Goal: Information Seeking & Learning: Learn about a topic

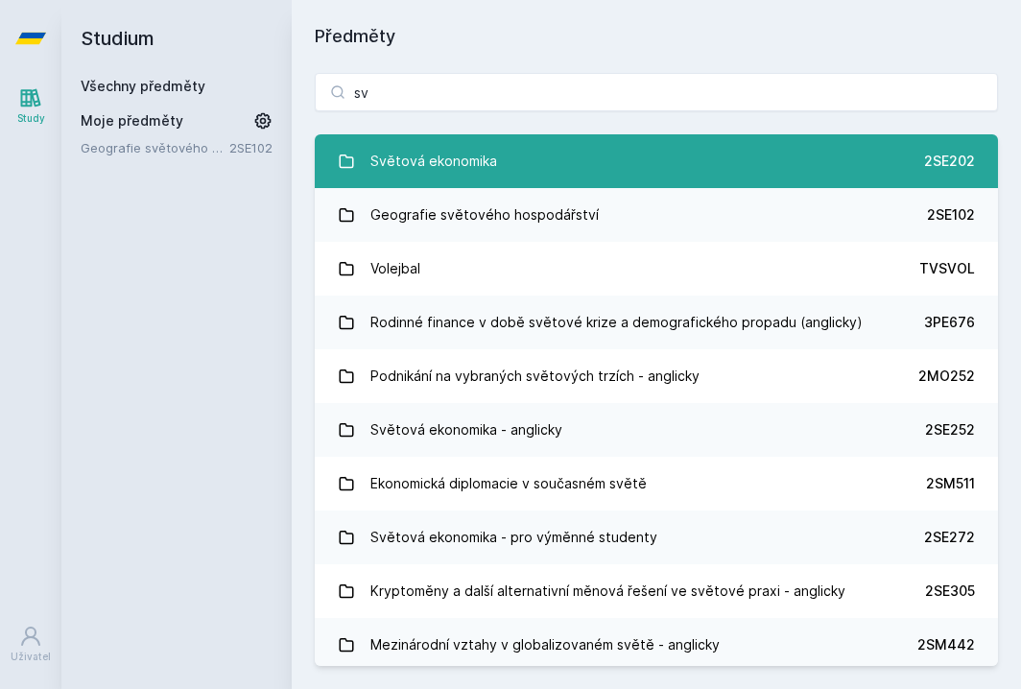
type input "sv"
click at [428, 157] on div "Světová ekonomika" at bounding box center [434, 161] width 127 height 38
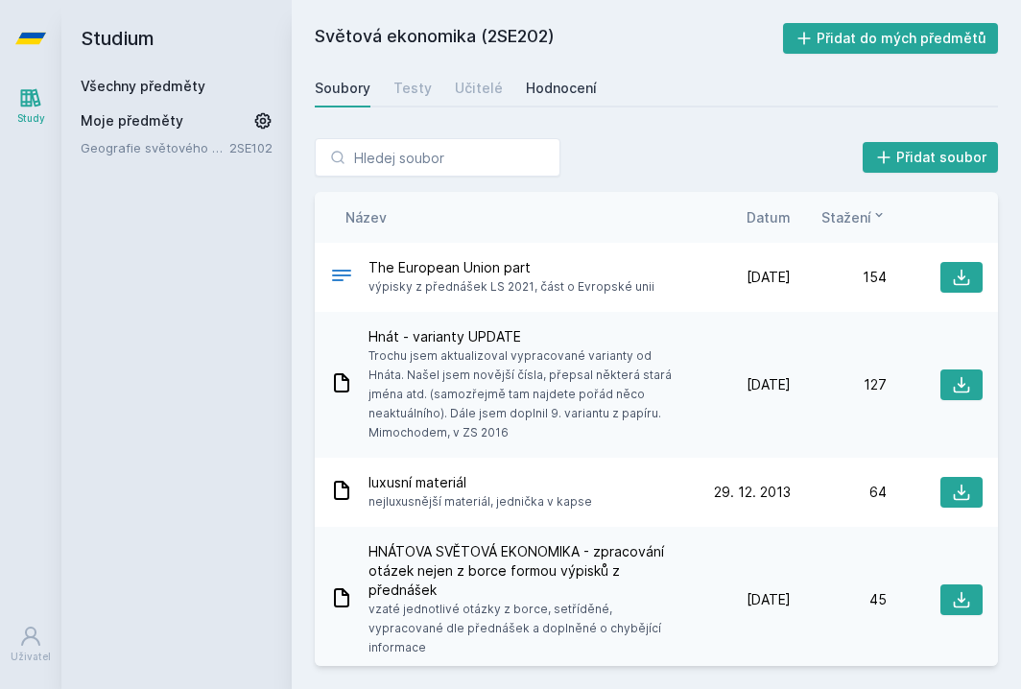
click at [555, 88] on div "Hodnocení" at bounding box center [561, 88] width 71 height 19
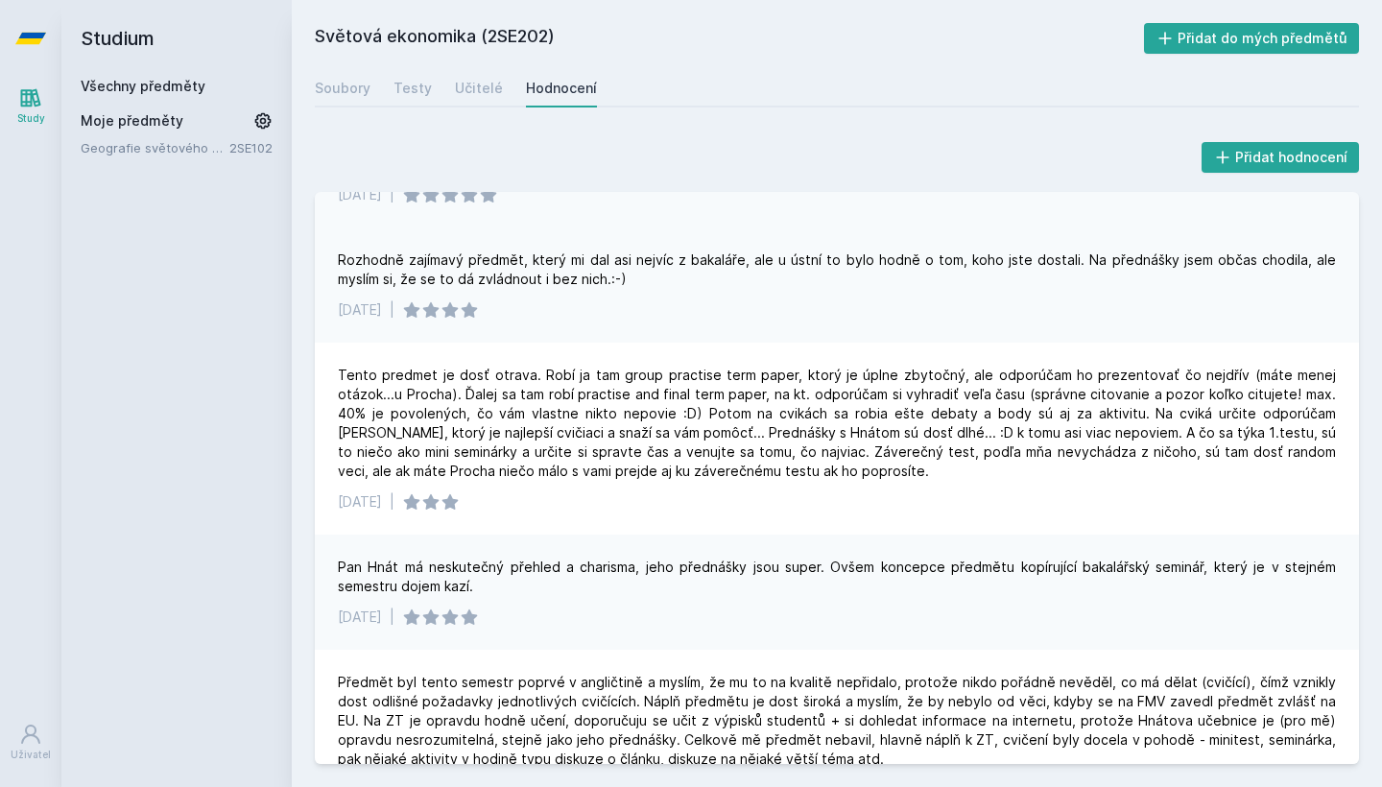
scroll to position [369, 0]
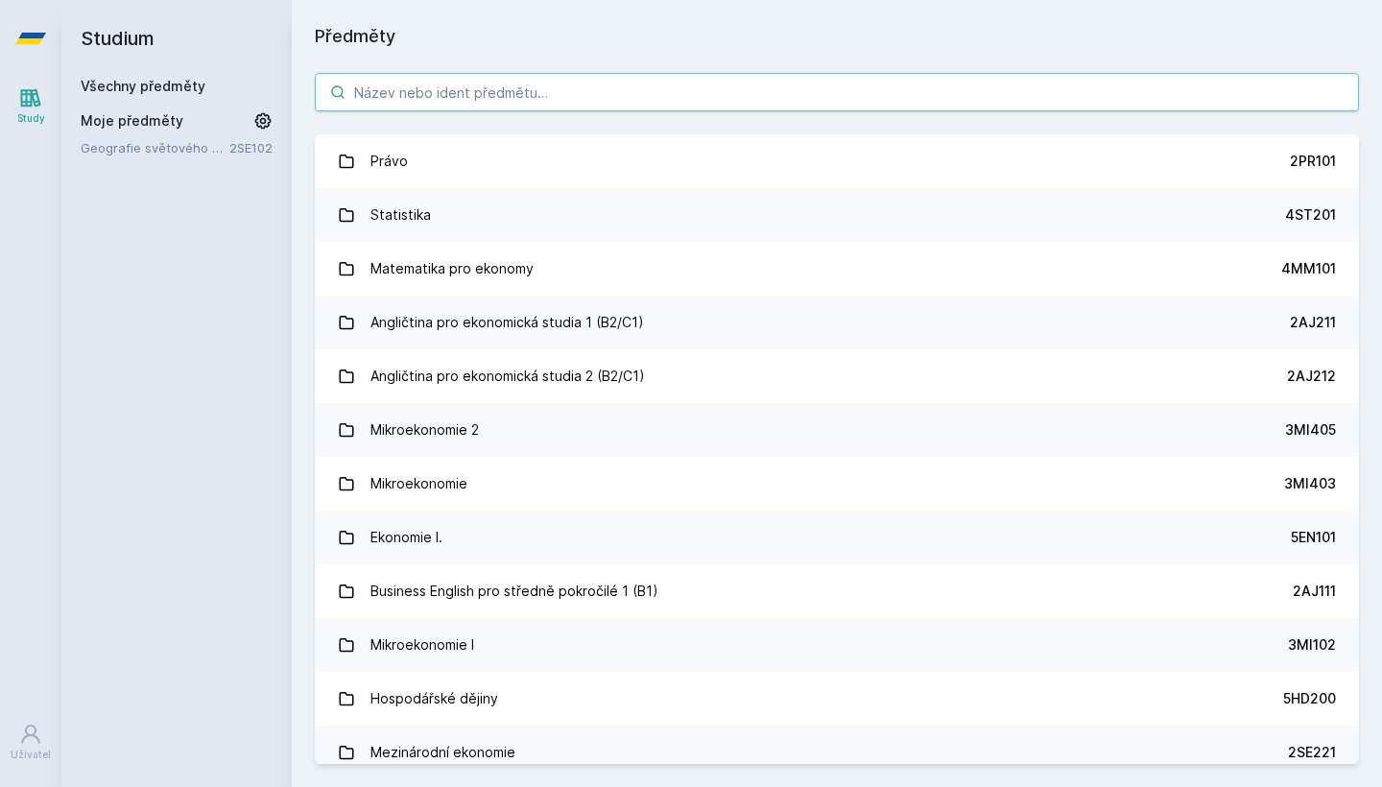
click at [468, 100] on input "search" at bounding box center [837, 92] width 1044 height 38
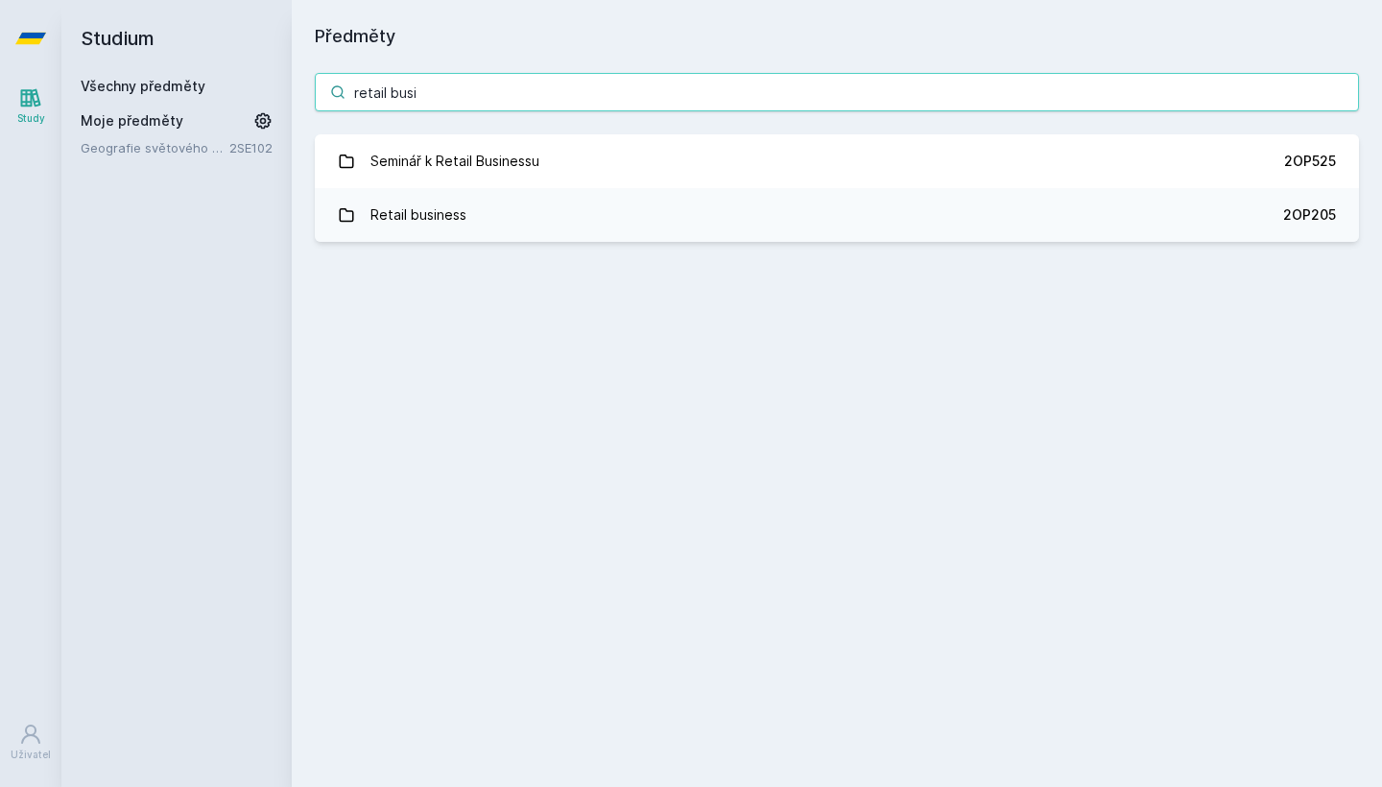
type input "retail Busi"
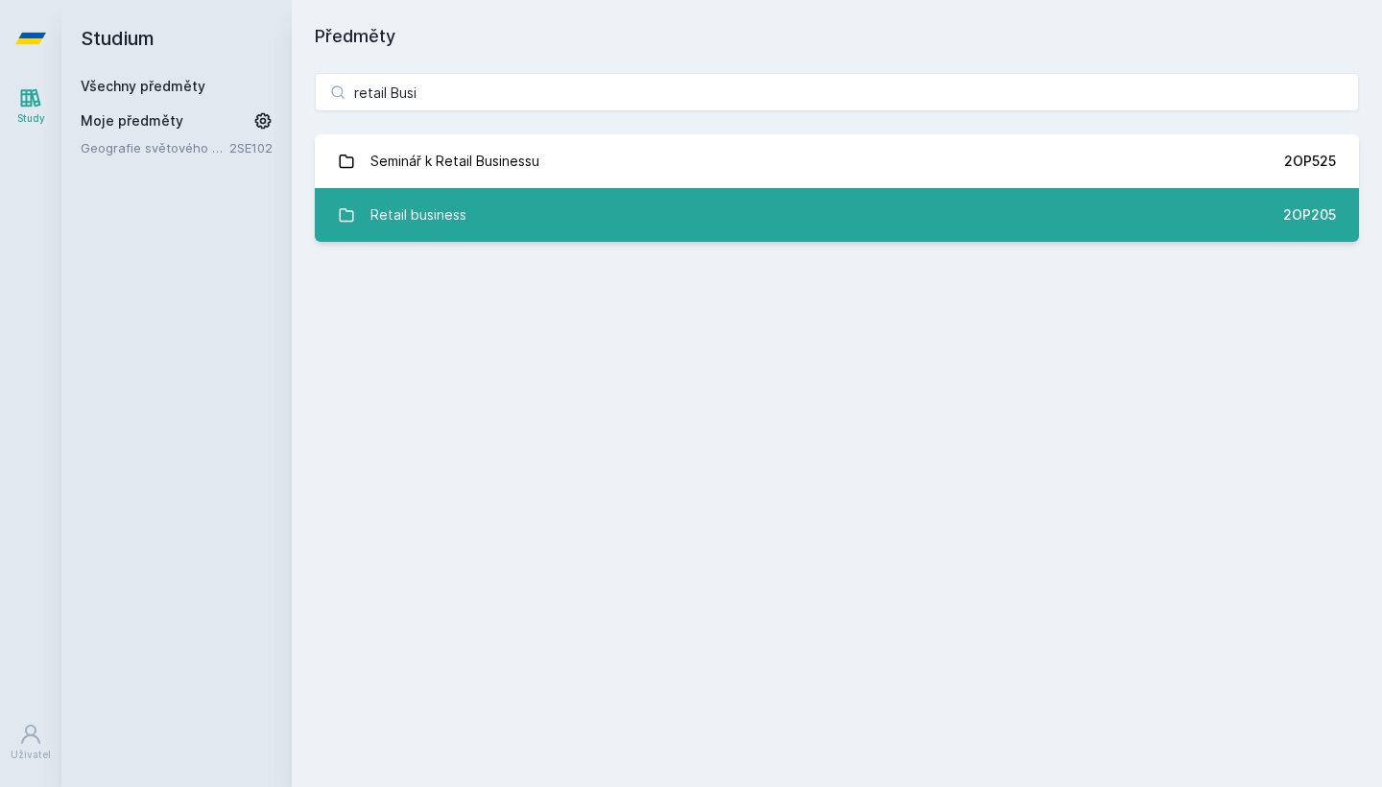
drag, startPoint x: 468, startPoint y: 100, endPoint x: 484, endPoint y: 228, distance: 129.7
click at [484, 228] on link "Retail business 2OP205" at bounding box center [837, 215] width 1044 height 54
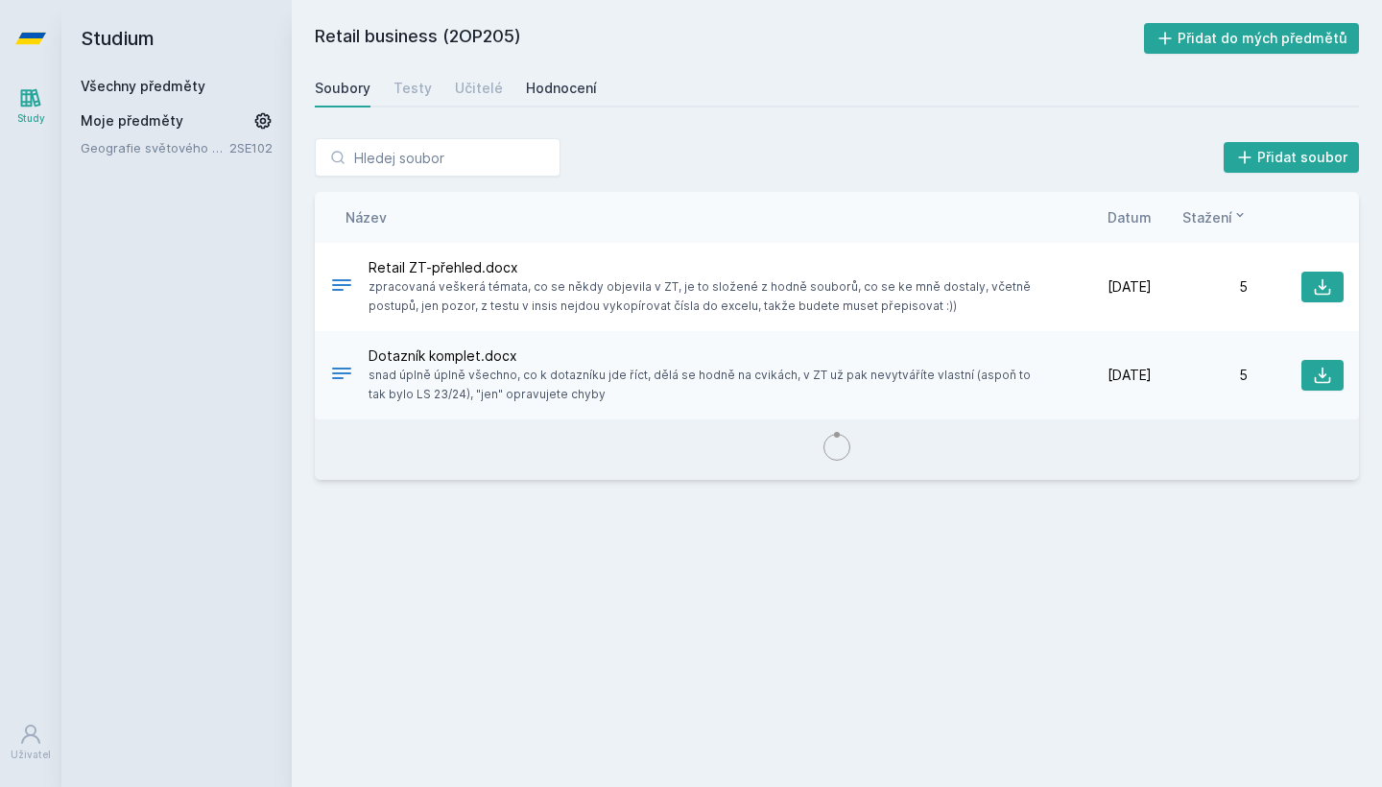
click at [557, 94] on div "Hodnocení" at bounding box center [561, 88] width 71 height 19
click at [108, 82] on link "Všechny předměty" at bounding box center [143, 86] width 125 height 16
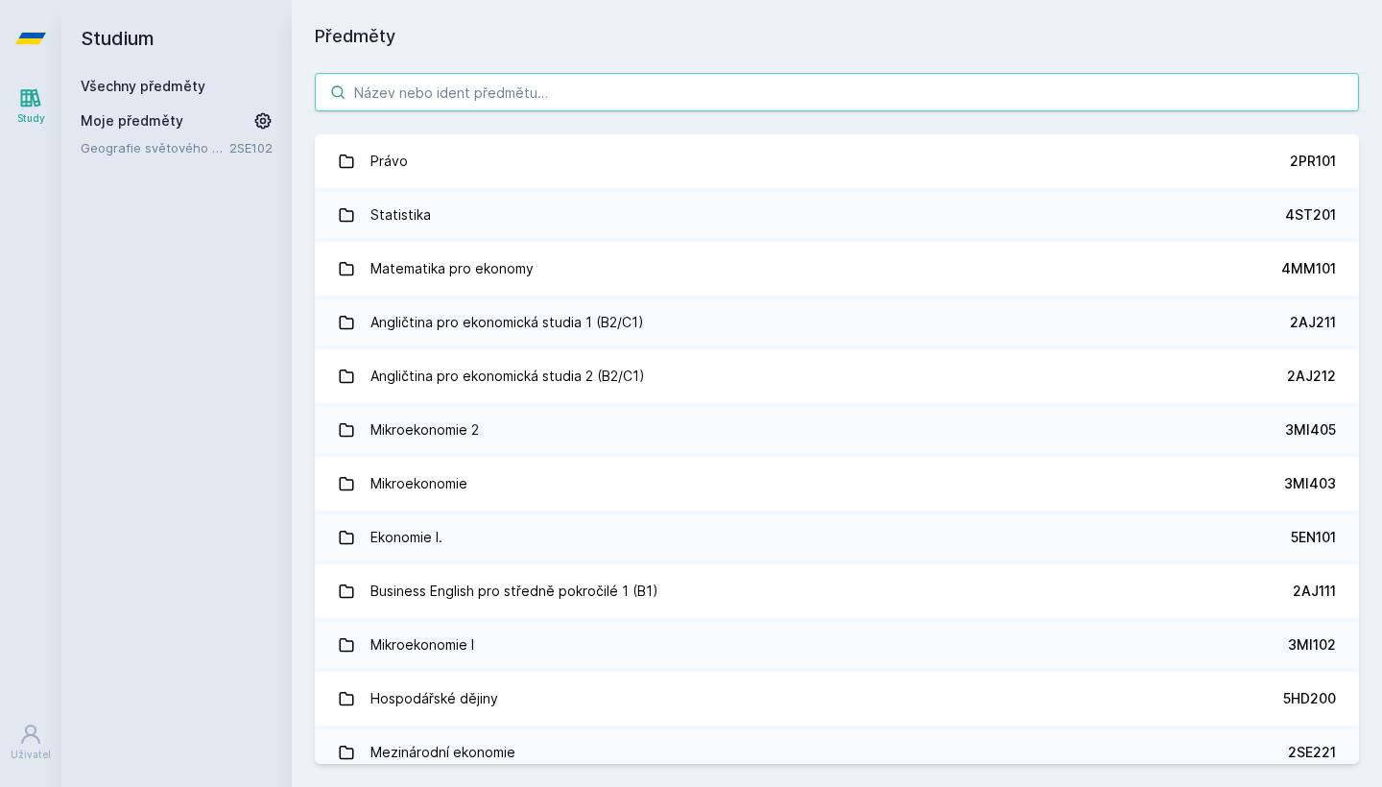
click at [401, 87] on input "search" at bounding box center [837, 92] width 1044 height 38
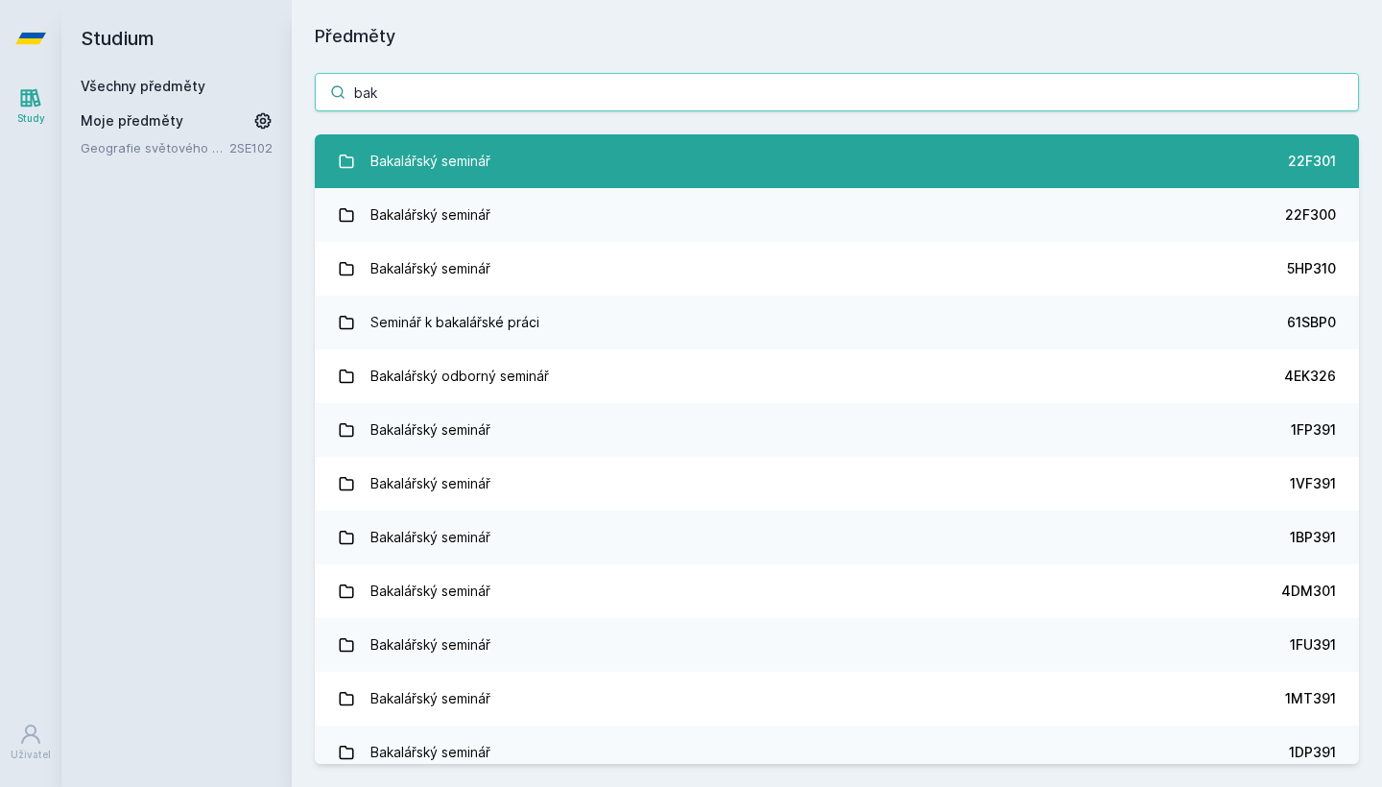
type input "bak"
click at [460, 139] on link "Bakalářský seminář 22F301" at bounding box center [837, 161] width 1044 height 54
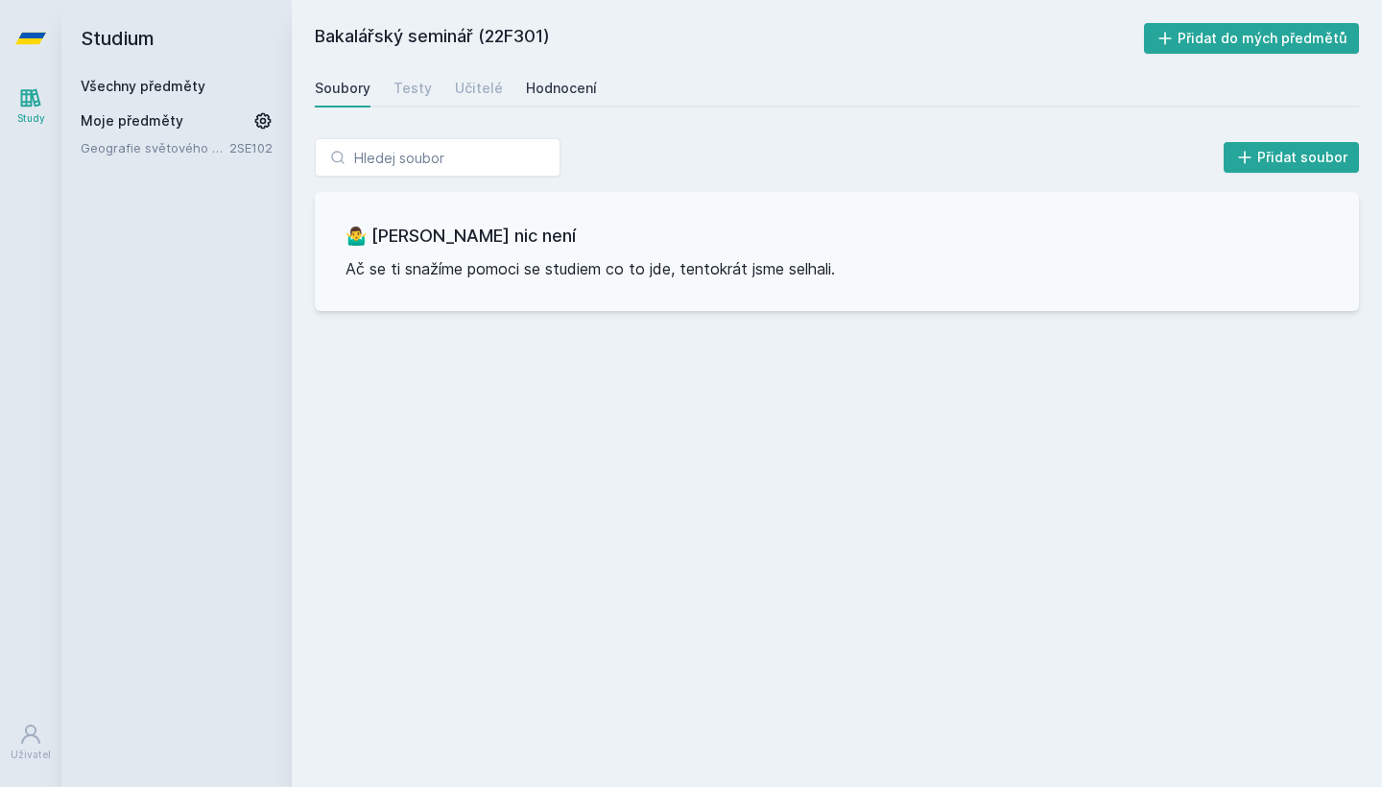
click at [529, 74] on link "Hodnocení" at bounding box center [561, 88] width 71 height 38
